Goal: Task Accomplishment & Management: Manage account settings

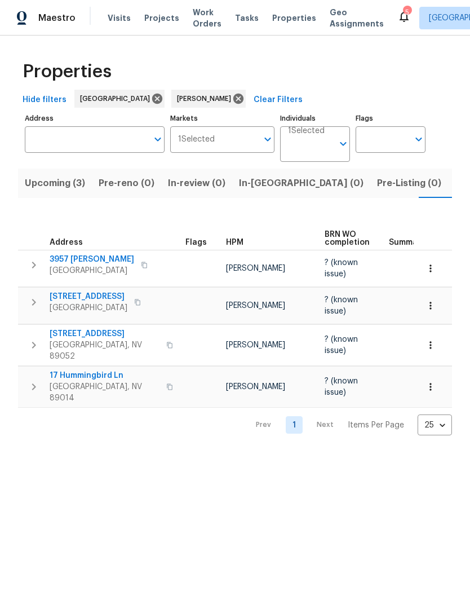
scroll to position [0, 23]
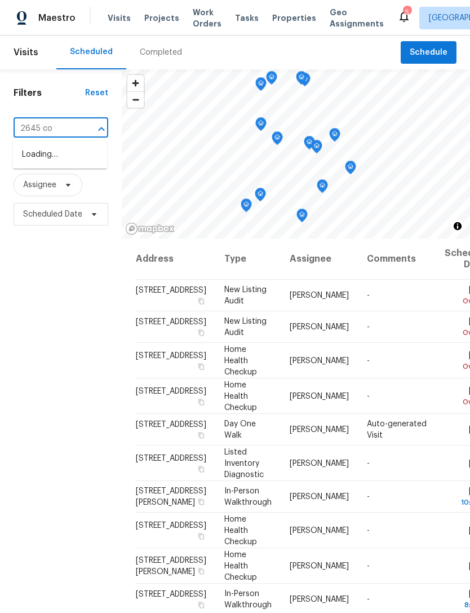
type input "2645 con"
click at [43, 175] on li "[STREET_ADDRESS][PERSON_NAME]" at bounding box center [60, 160] width 94 height 30
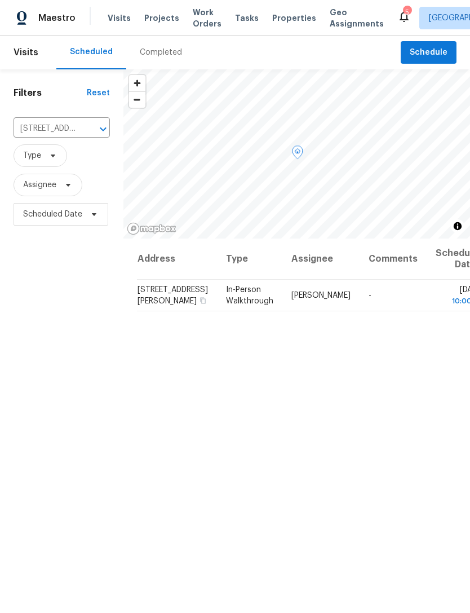
click at [0, 0] on icon at bounding box center [0, 0] width 0 height 0
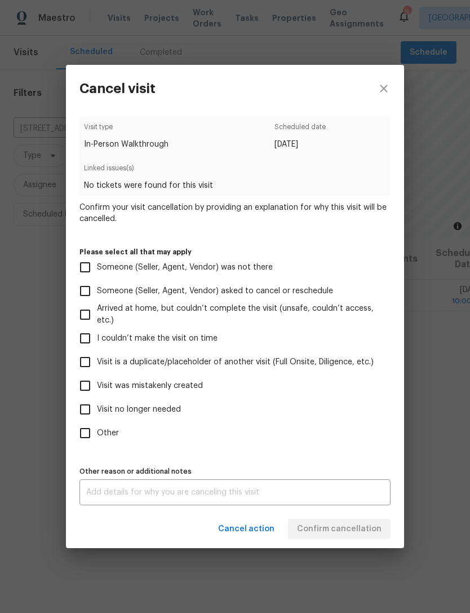
click at [189, 267] on span "Someone (Seller, Agent, Vendor) was not there" at bounding box center [185, 268] width 176 height 12
click at [97, 267] on input "Someone (Seller, Agent, Vendor) was not there" at bounding box center [85, 267] width 24 height 24
checkbox input "true"
click at [214, 494] on textarea at bounding box center [235, 492] width 298 height 8
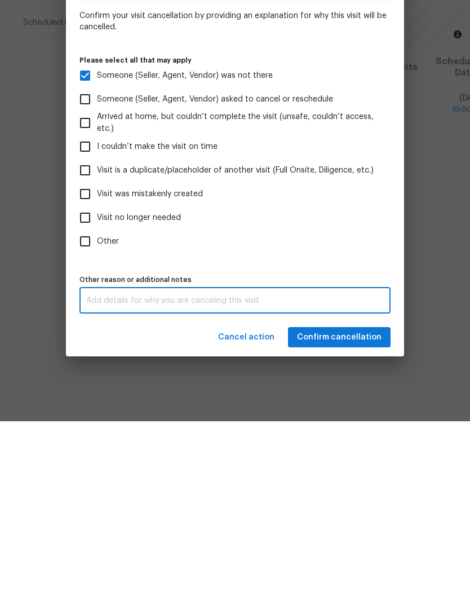
click at [157, 488] on textarea at bounding box center [235, 492] width 298 height 8
paste textarea "PRisciLLA (OOO-ping West Agent Acq) @west-agent-acq Hello - i can wait ten minu…"
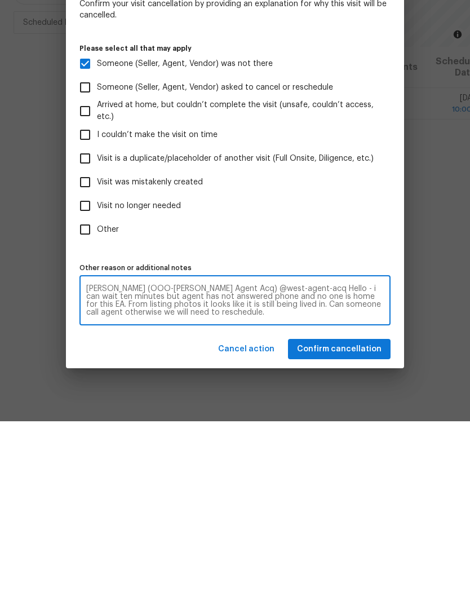
type textarea "PRisciLLA (OOO-ping West Agent Acq) @west-agent-acq Hello - i can wait ten minu…"
click at [369, 534] on span "Confirm cancellation" at bounding box center [339, 541] width 85 height 14
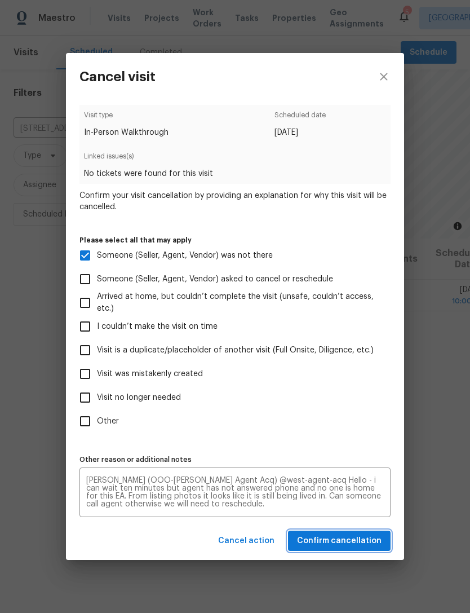
scroll to position [0, 0]
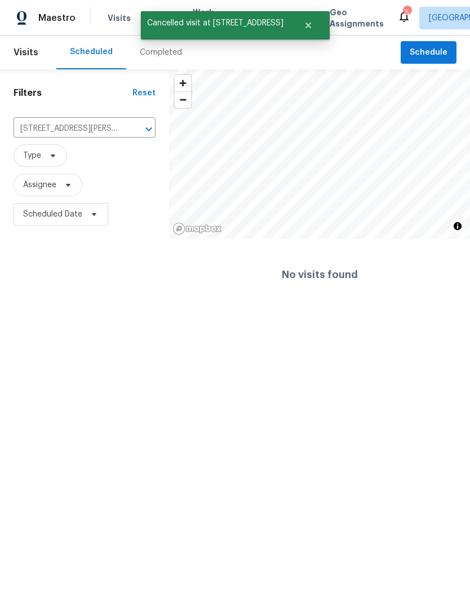
click at [138, 130] on icon "Clear" at bounding box center [134, 128] width 11 height 11
